Goal: Information Seeking & Learning: Learn about a topic

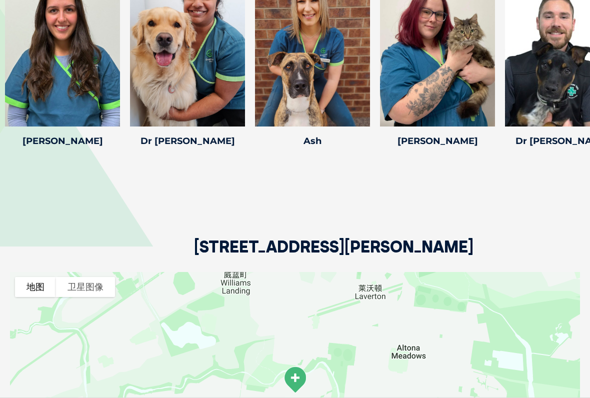
scroll to position [1705, 0]
click at [530, 204] on div "[STREET_ADDRESS][PERSON_NAME]" at bounding box center [295, 212] width 570 height 122
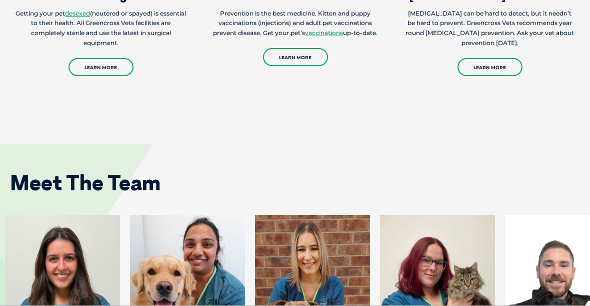
scroll to position [1456, 0]
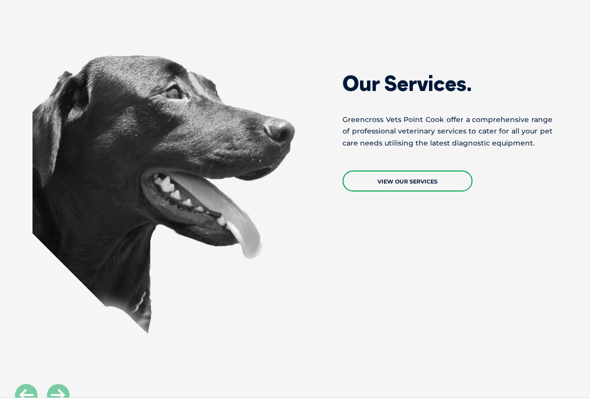
scroll to position [909, 0]
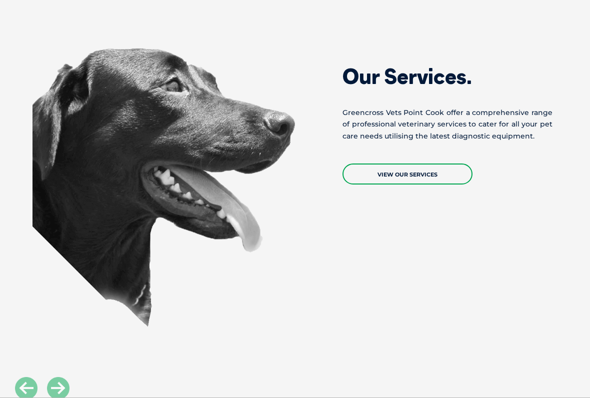
click at [452, 173] on link "View Our Services" at bounding box center [408, 174] width 130 height 21
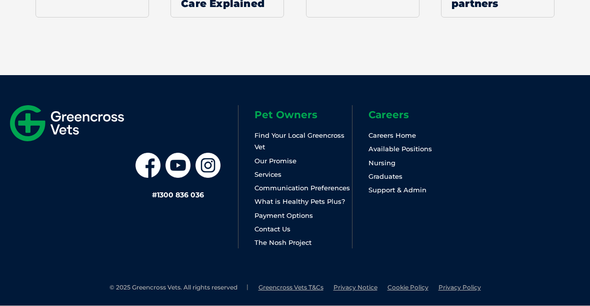
scroll to position [1020, 0]
